Goal: Navigation & Orientation: Find specific page/section

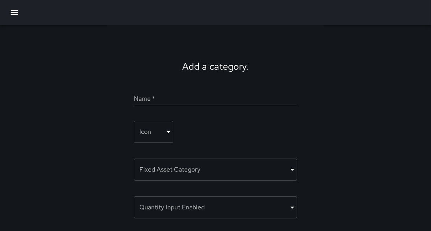
click at [16, 8] on icon "button" at bounding box center [13, 12] width 9 height 9
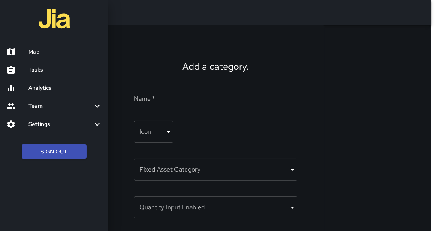
click at [35, 55] on h6 "Map" at bounding box center [65, 52] width 74 height 9
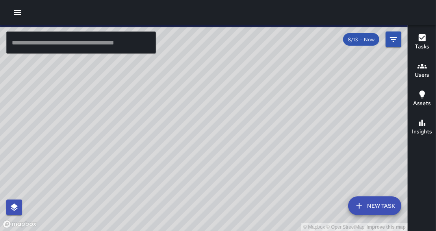
click at [51, 41] on input "text" at bounding box center [81, 42] width 150 height 22
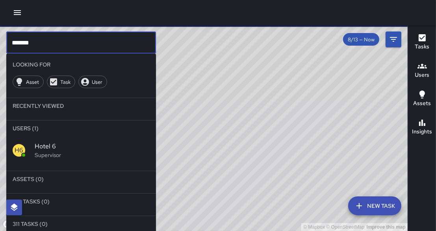
type input "*******"
click at [56, 156] on p "Supervisor" at bounding box center [92, 155] width 115 height 8
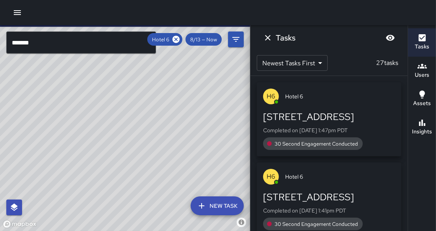
drag, startPoint x: 147, startPoint y: 154, endPoint x: 200, endPoint y: 104, distance: 72.4
click at [201, 104] on div "© Mapbox © OpenStreetMap Improve this map" at bounding box center [125, 128] width 250 height 206
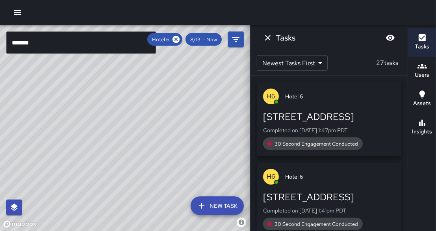
drag, startPoint x: 73, startPoint y: 105, endPoint x: 83, endPoint y: 82, distance: 24.9
click at [83, 82] on div "© Mapbox © OpenStreetMap Improve this map" at bounding box center [125, 128] width 250 height 206
drag, startPoint x: 166, startPoint y: 195, endPoint x: 165, endPoint y: 166, distance: 28.8
click at [165, 166] on div "© Mapbox © OpenStreetMap Improve this map" at bounding box center [125, 128] width 250 height 206
drag, startPoint x: 165, startPoint y: 153, endPoint x: 167, endPoint y: 149, distance: 4.5
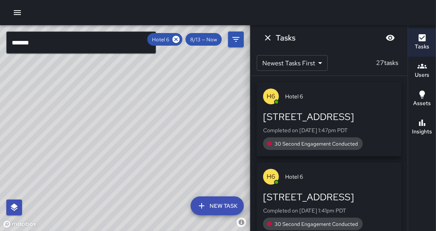
click at [169, 149] on div "© Mapbox © OpenStreetMap Improve this map" at bounding box center [125, 128] width 250 height 206
drag, startPoint x: 166, startPoint y: 130, endPoint x: 152, endPoint y: 186, distance: 57.6
click at [154, 189] on div "© Mapbox © OpenStreetMap Improve this map" at bounding box center [125, 128] width 250 height 206
drag, startPoint x: 94, startPoint y: 103, endPoint x: 124, endPoint y: 138, distance: 46.3
click at [124, 138] on div "© Mapbox © OpenStreetMap Improve this map" at bounding box center [125, 128] width 250 height 206
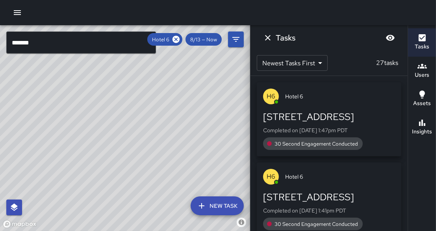
drag, startPoint x: 161, startPoint y: 179, endPoint x: 115, endPoint y: 199, distance: 51.0
click at [115, 199] on div "© Mapbox © OpenStreetMap Improve this map" at bounding box center [125, 128] width 250 height 206
drag, startPoint x: 200, startPoint y: 121, endPoint x: 213, endPoint y: 83, distance: 39.9
click at [213, 83] on div "© Mapbox © OpenStreetMap Improve this map" at bounding box center [125, 128] width 250 height 206
drag, startPoint x: 84, startPoint y: 125, endPoint x: 137, endPoint y: 104, distance: 57.3
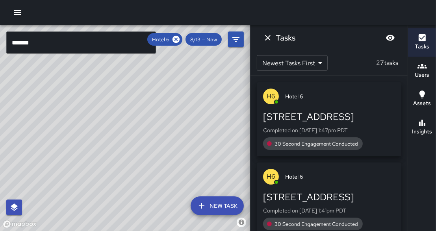
click at [137, 104] on div "© Mapbox © OpenStreetMap Improve this map" at bounding box center [125, 128] width 250 height 206
drag, startPoint x: 142, startPoint y: 121, endPoint x: 144, endPoint y: 102, distance: 19.4
click at [144, 102] on div "© Mapbox © OpenStreetMap Improve this map" at bounding box center [125, 128] width 250 height 206
drag, startPoint x: 126, startPoint y: 172, endPoint x: 132, endPoint y: 151, distance: 22.3
click at [132, 151] on div "© Mapbox © OpenStreetMap Improve this map" at bounding box center [125, 128] width 250 height 206
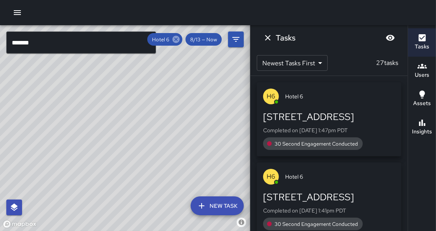
click at [177, 39] on icon at bounding box center [176, 39] width 9 height 9
